Goal: Check status: Check status

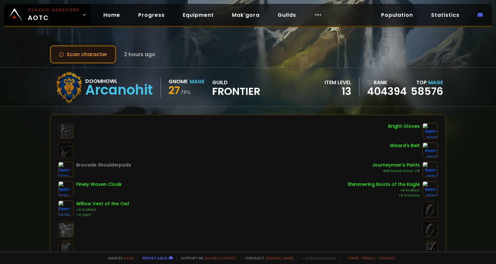
click at [96, 55] on button "Scan character" at bounding box center [83, 54] width 67 height 18
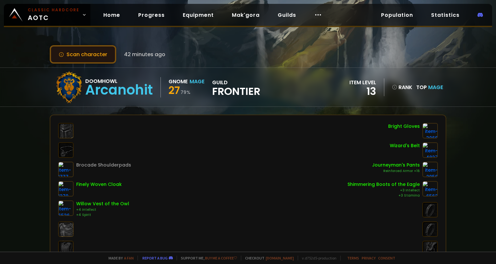
click at [105, 58] on button "Scan character" at bounding box center [83, 54] width 67 height 18
